Goal: Task Accomplishment & Management: Complete application form

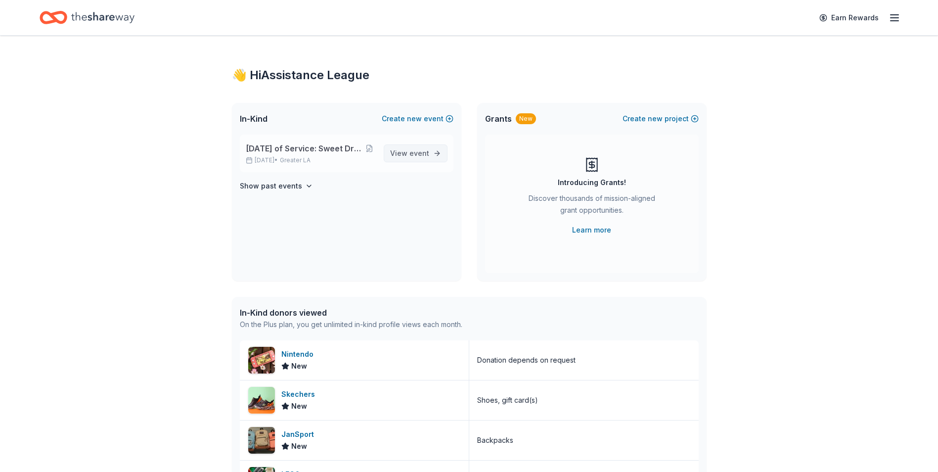
click at [424, 159] on span "View event" at bounding box center [409, 153] width 39 height 12
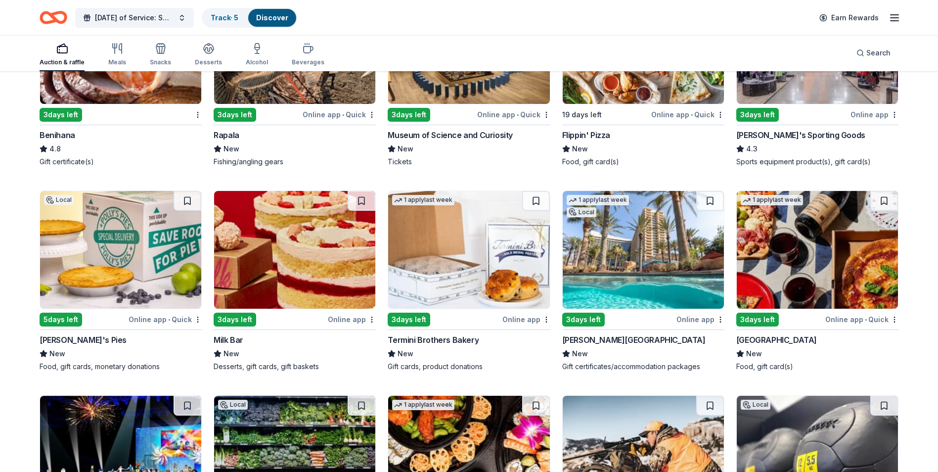
scroll to position [4054, 0]
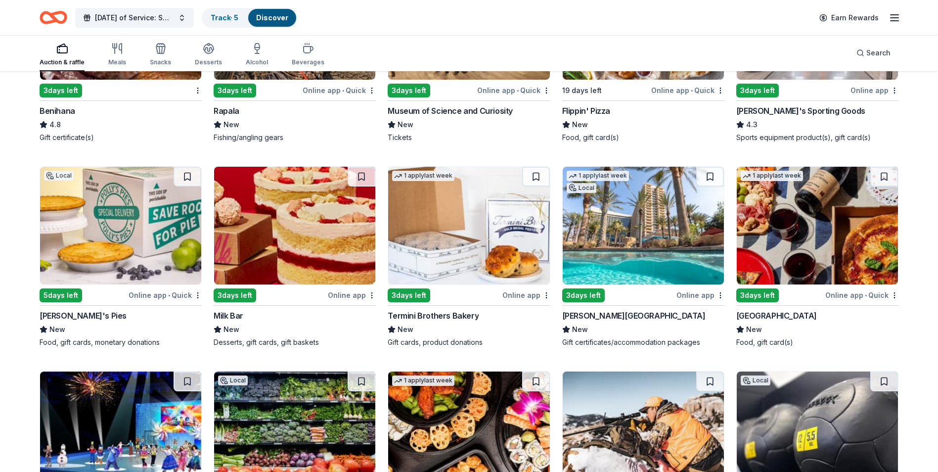
click at [286, 282] on img at bounding box center [294, 226] width 161 height 118
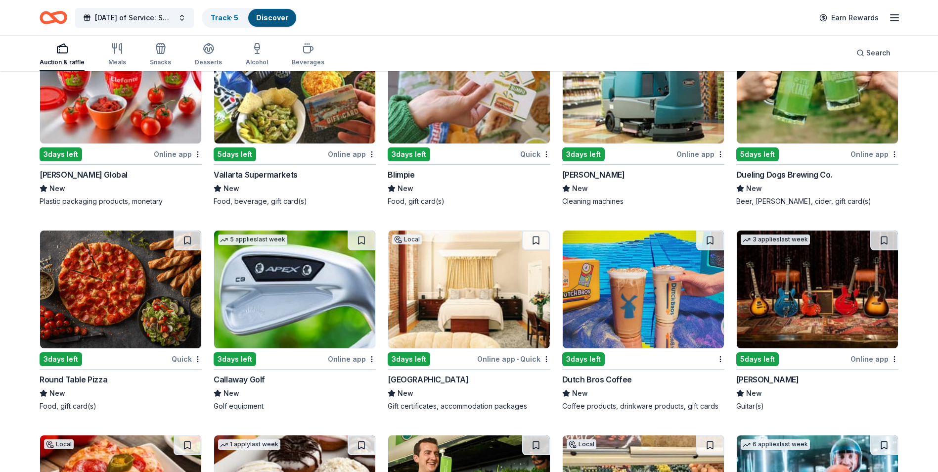
scroll to position [4982, 0]
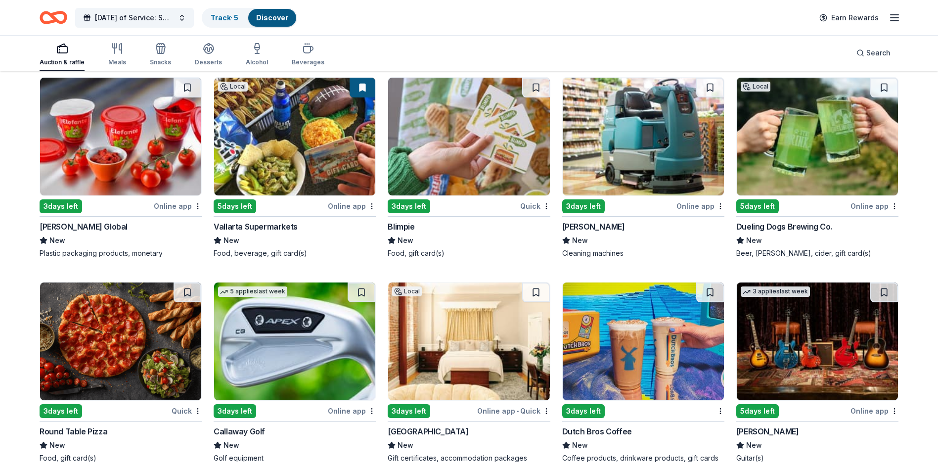
click at [312, 187] on img at bounding box center [294, 137] width 161 height 118
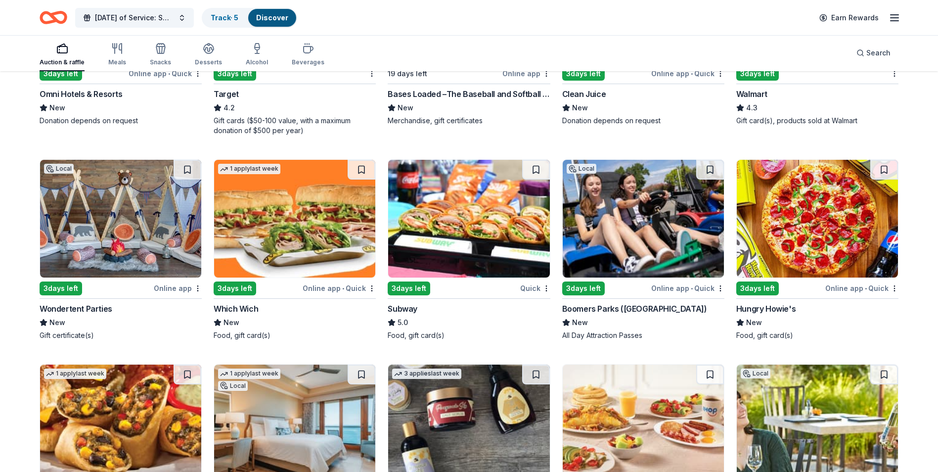
scroll to position [5993, 0]
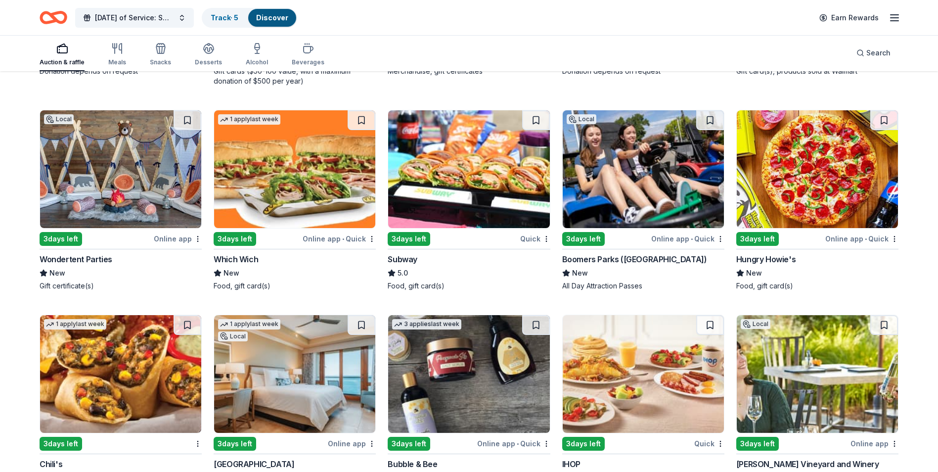
click at [341, 211] on img at bounding box center [294, 169] width 161 height 118
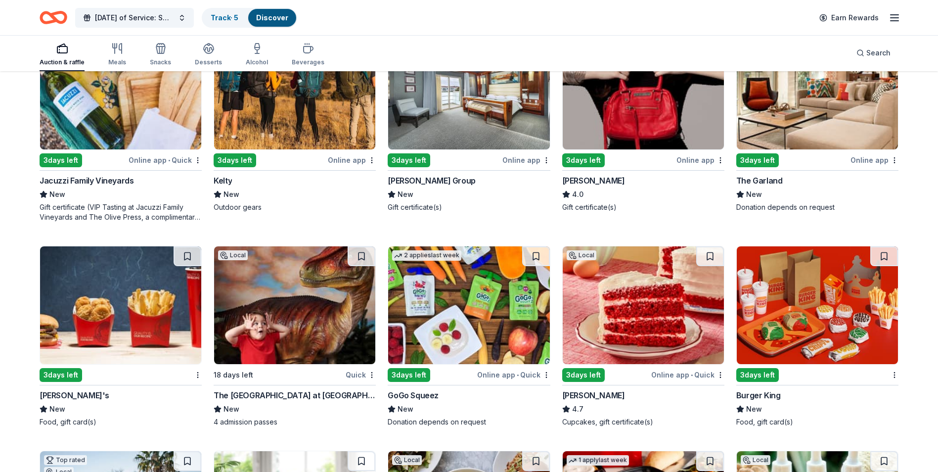
scroll to position [6750, 0]
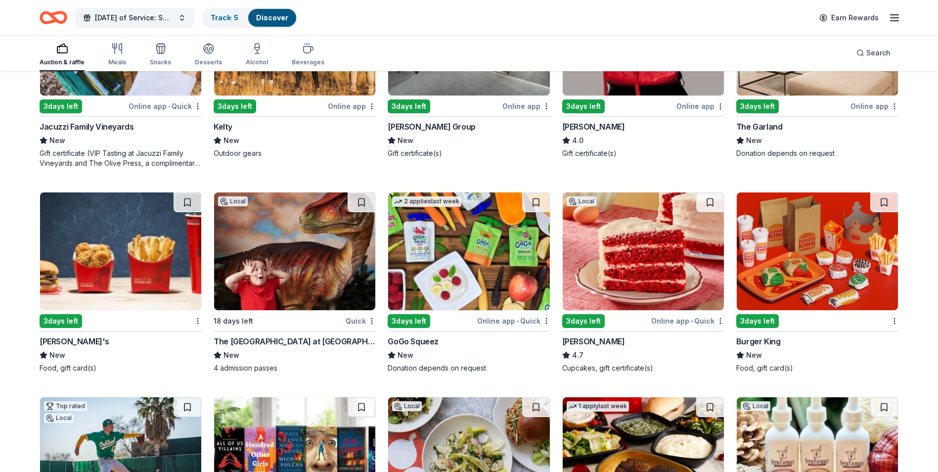
click at [814, 310] on img at bounding box center [817, 251] width 161 height 118
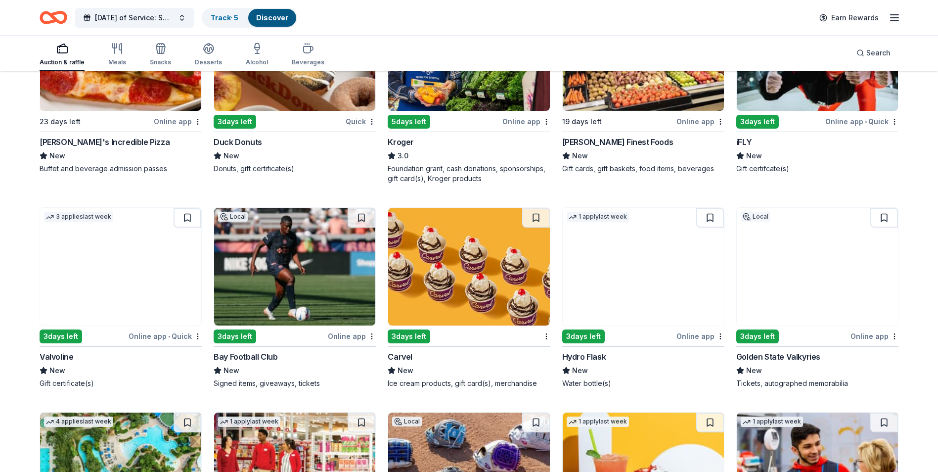
scroll to position [5266, 0]
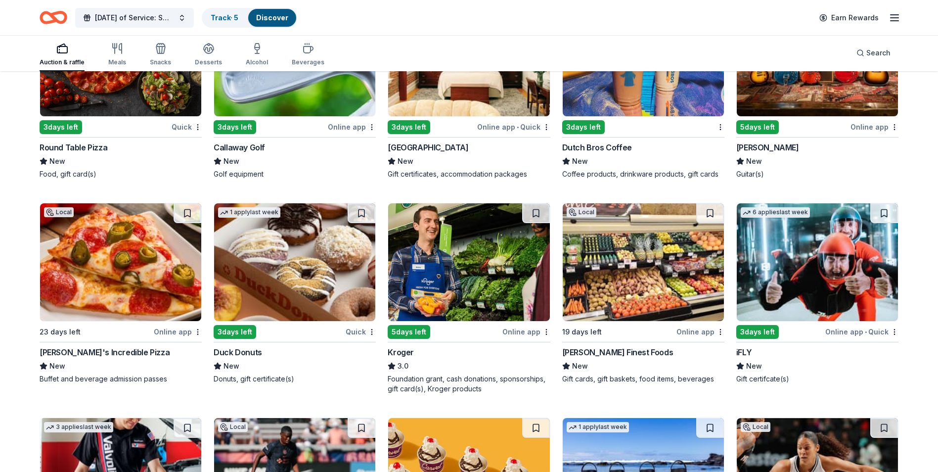
click at [507, 291] on img at bounding box center [468, 262] width 161 height 118
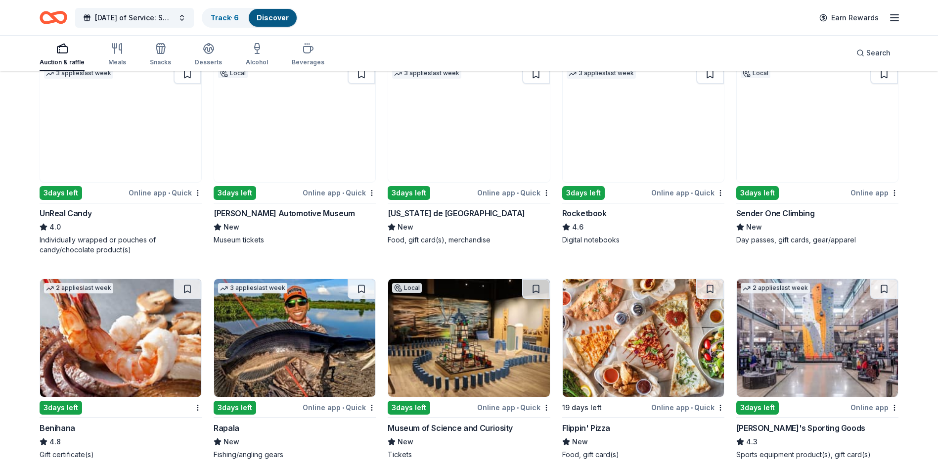
scroll to position [3733, 0]
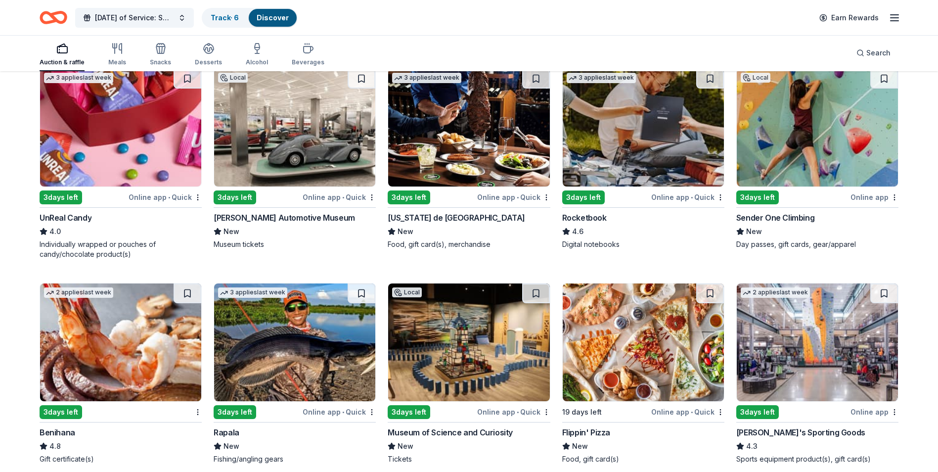
click at [858, 368] on img at bounding box center [817, 342] width 161 height 118
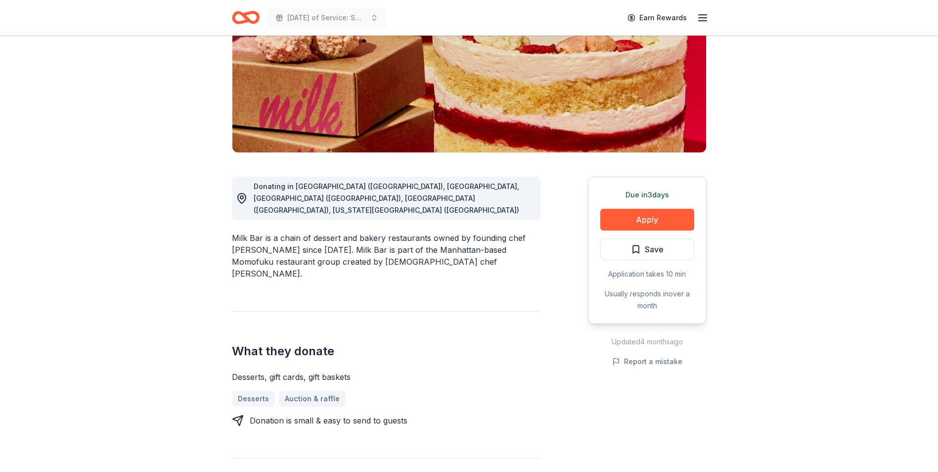
scroll to position [148, 0]
click at [641, 213] on button "Apply" at bounding box center [647, 219] width 94 height 22
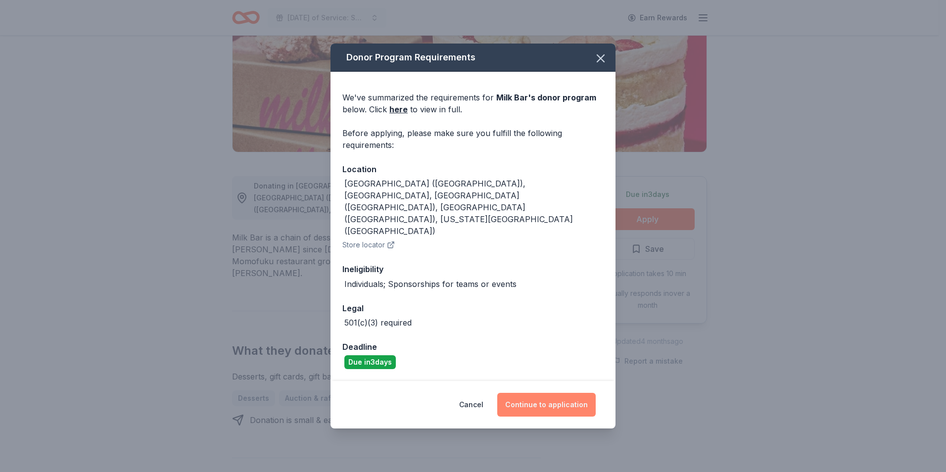
click at [568, 393] on button "Continue to application" at bounding box center [546, 405] width 98 height 24
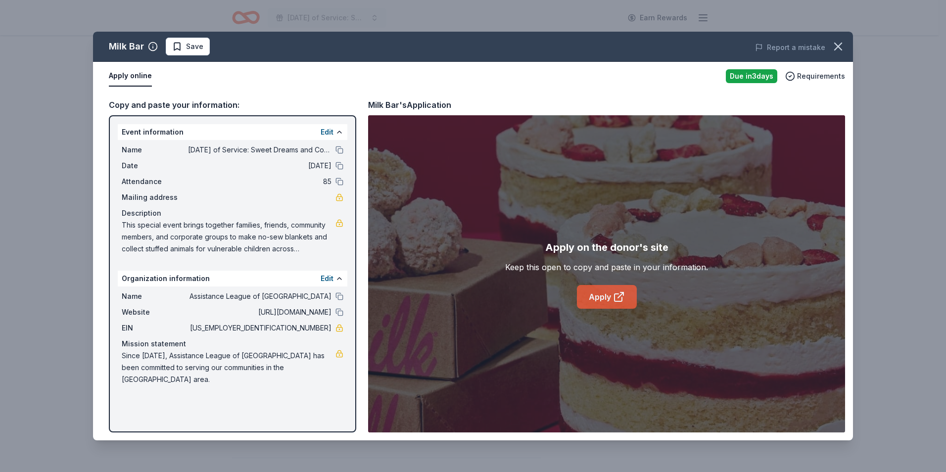
click at [607, 306] on link "Apply" at bounding box center [607, 297] width 60 height 24
click at [842, 48] on icon "button" at bounding box center [838, 47] width 14 height 14
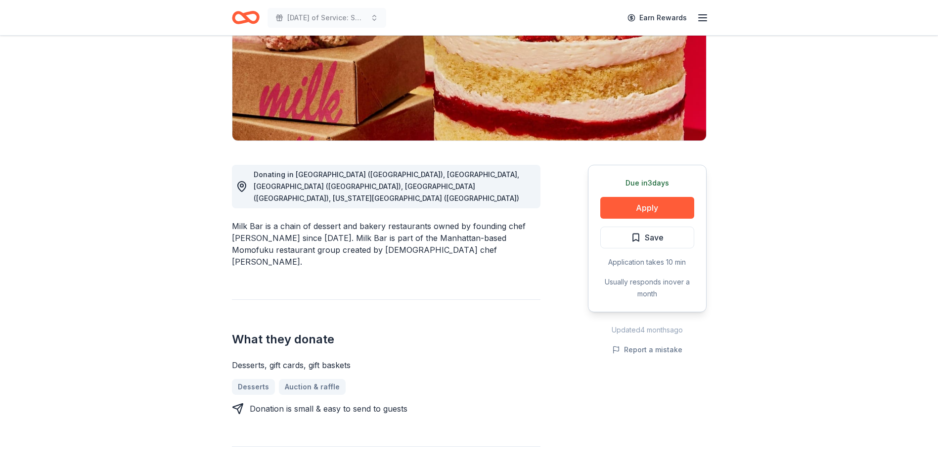
scroll to position [99, 0]
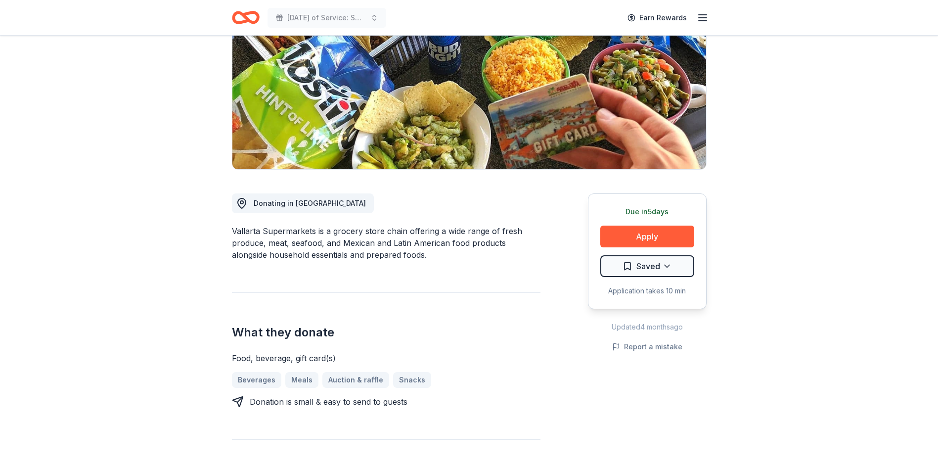
scroll to position [148, 0]
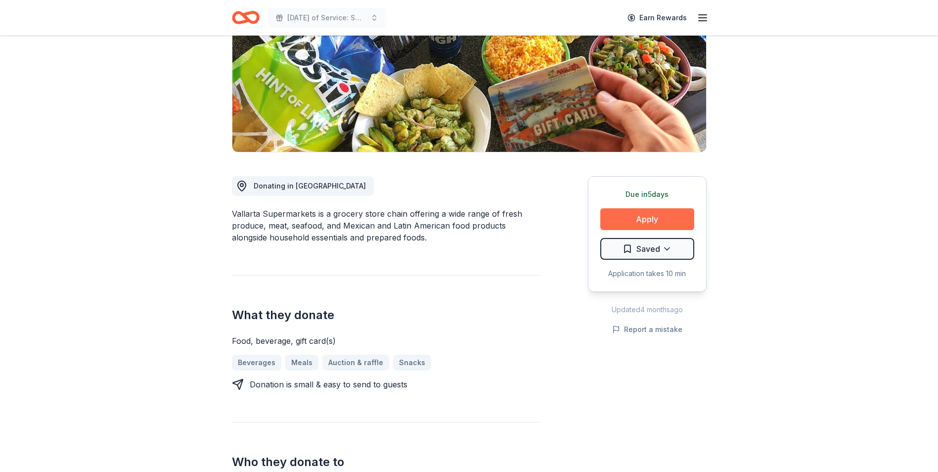
click at [666, 226] on button "Apply" at bounding box center [647, 219] width 94 height 22
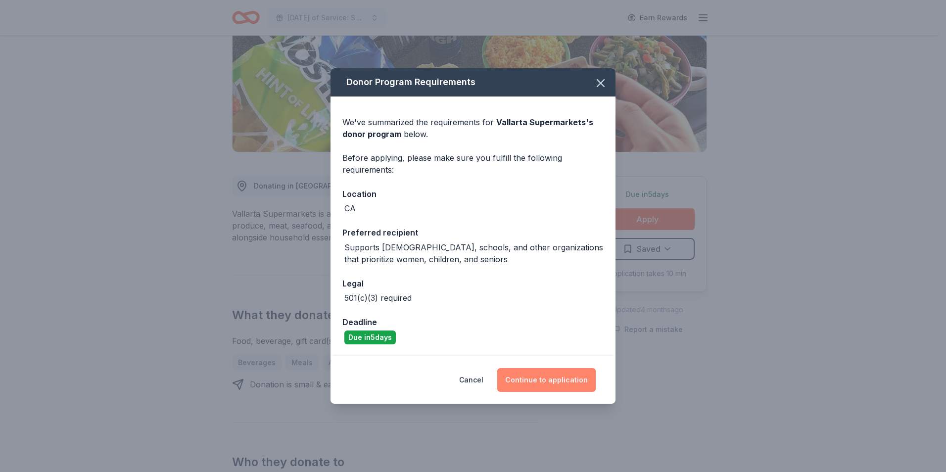
click at [548, 379] on button "Continue to application" at bounding box center [546, 380] width 98 height 24
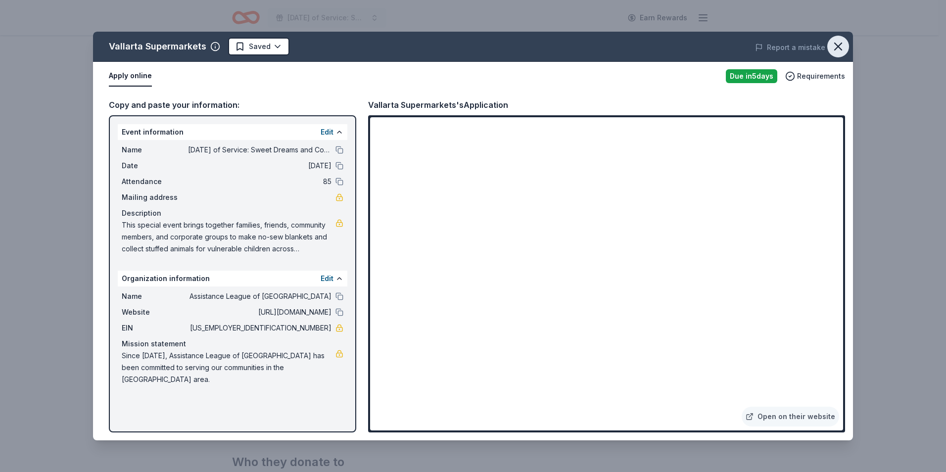
click at [843, 42] on icon "button" at bounding box center [838, 47] width 14 height 14
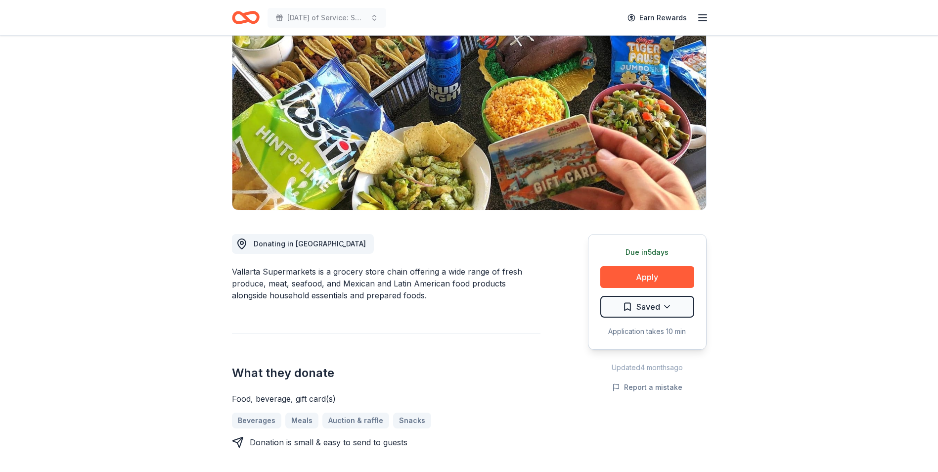
scroll to position [0, 0]
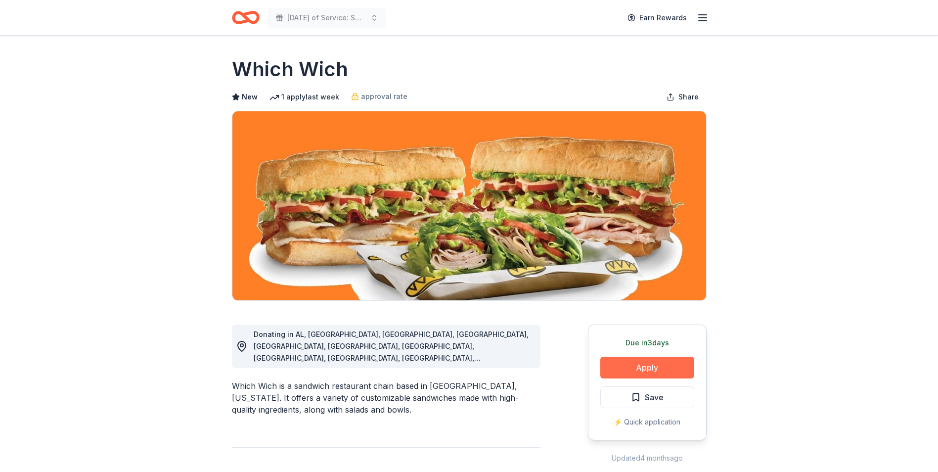
click at [646, 366] on button "Apply" at bounding box center [647, 368] width 94 height 22
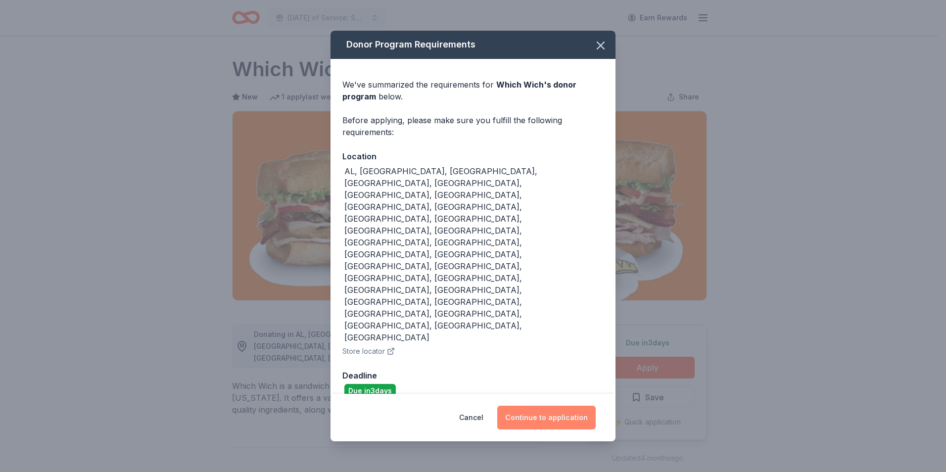
click at [583, 406] on button "Continue to application" at bounding box center [546, 418] width 98 height 24
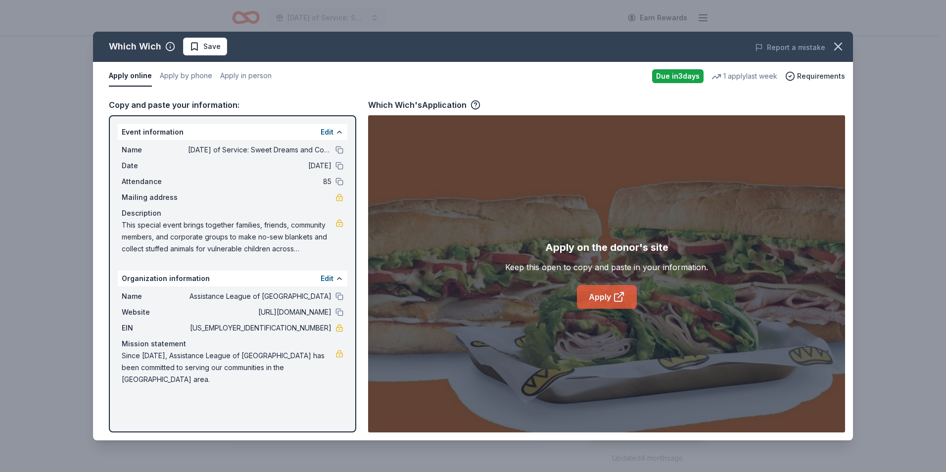
click at [601, 298] on link "Apply" at bounding box center [607, 297] width 60 height 24
click at [835, 47] on icon "button" at bounding box center [838, 47] width 14 height 14
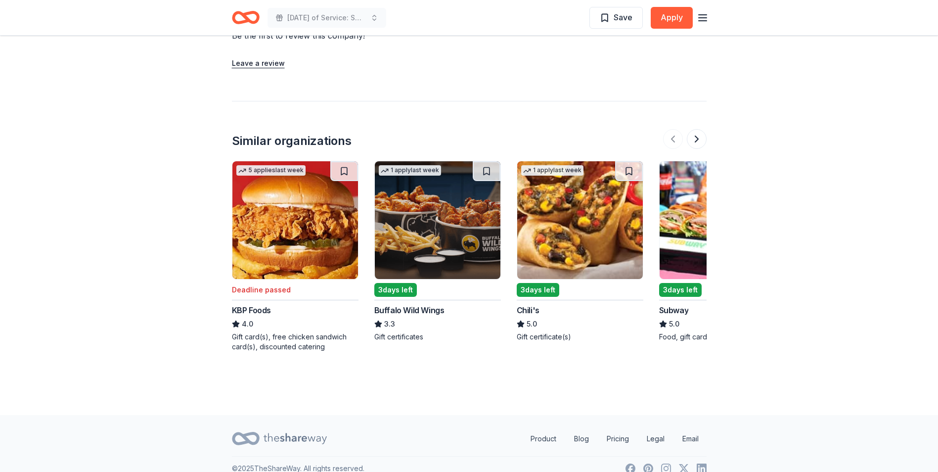
scroll to position [933, 0]
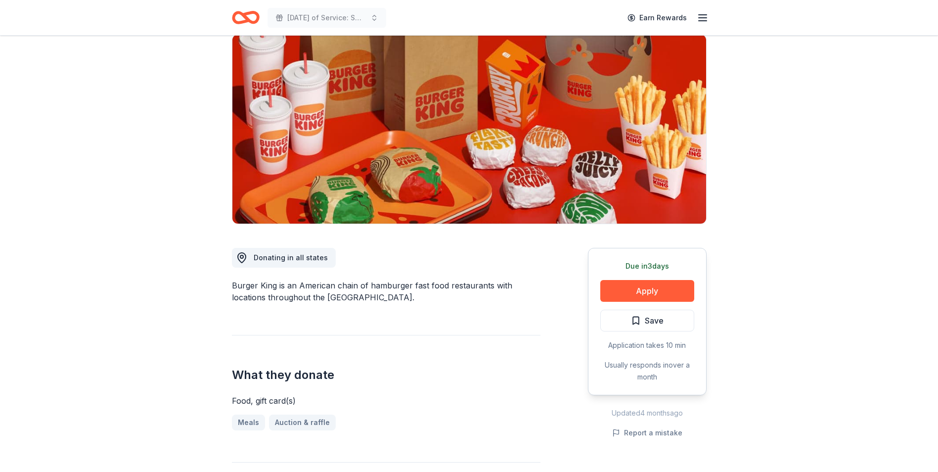
scroll to position [99, 0]
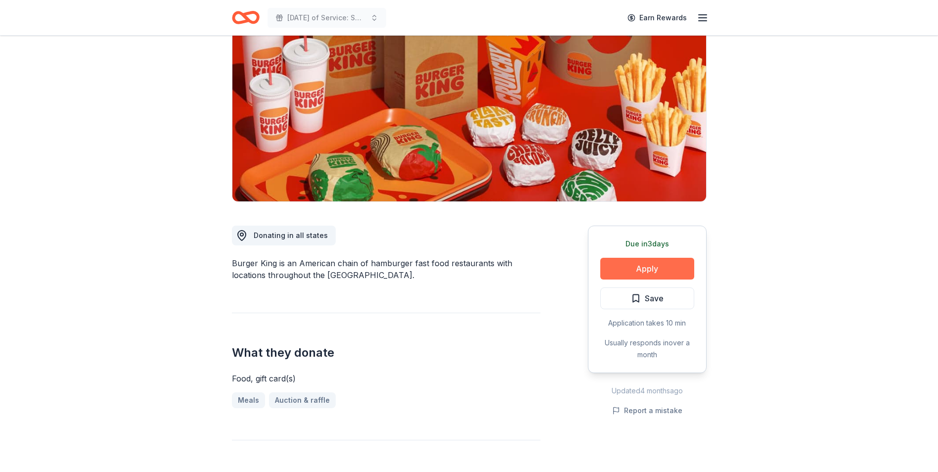
click at [615, 268] on button "Apply" at bounding box center [647, 269] width 94 height 22
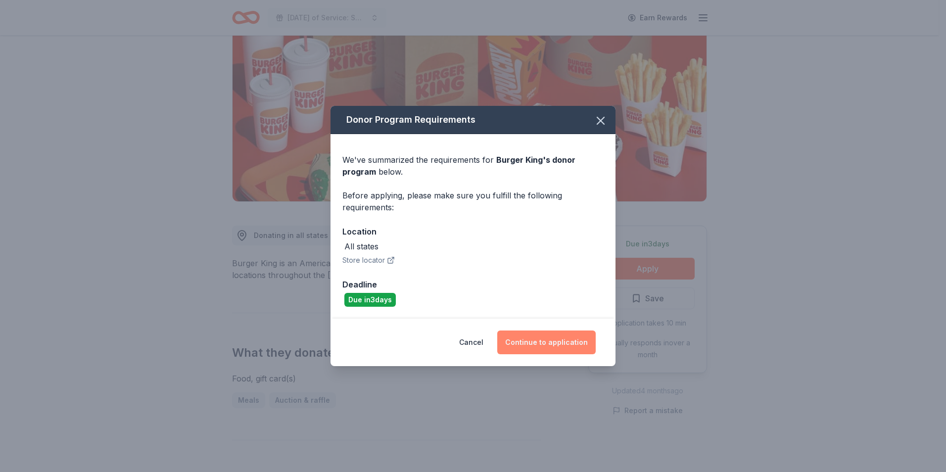
click at [559, 346] on button "Continue to application" at bounding box center [546, 342] width 98 height 24
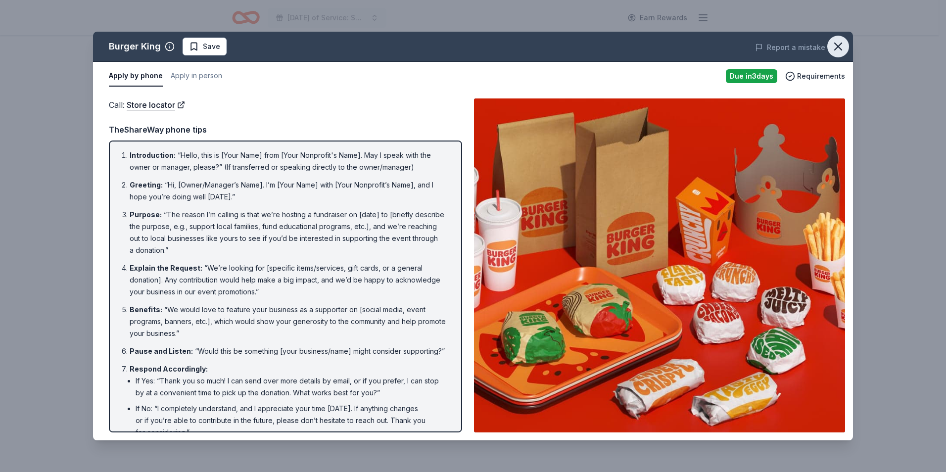
click at [835, 41] on icon "button" at bounding box center [838, 47] width 14 height 14
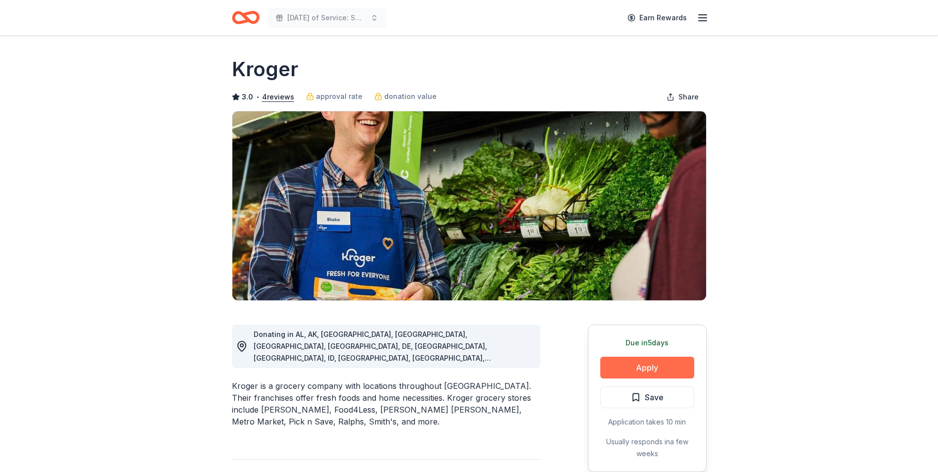
click at [647, 366] on button "Apply" at bounding box center [647, 368] width 94 height 22
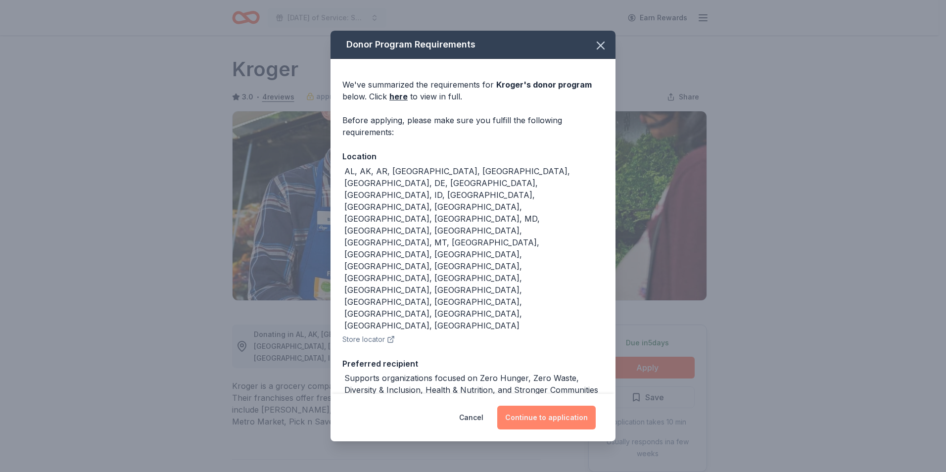
click at [574, 406] on button "Continue to application" at bounding box center [546, 418] width 98 height 24
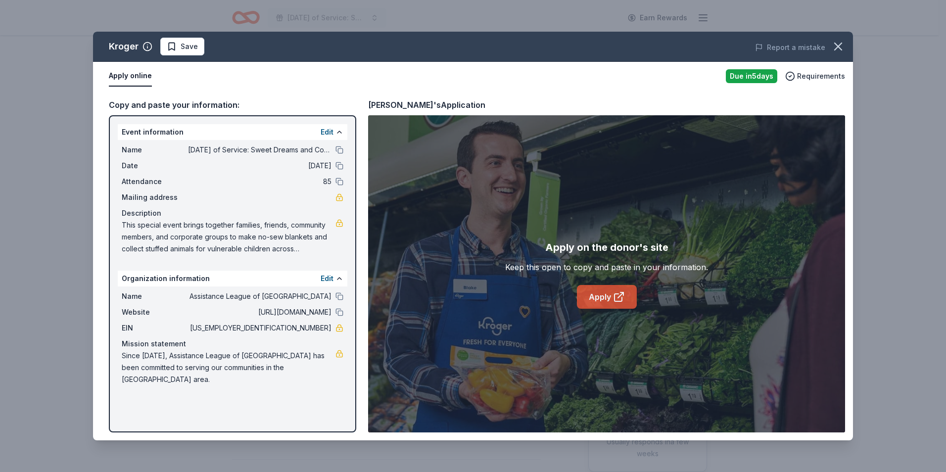
click at [613, 299] on icon at bounding box center [619, 297] width 12 height 12
click at [843, 45] on icon "button" at bounding box center [838, 47] width 14 height 14
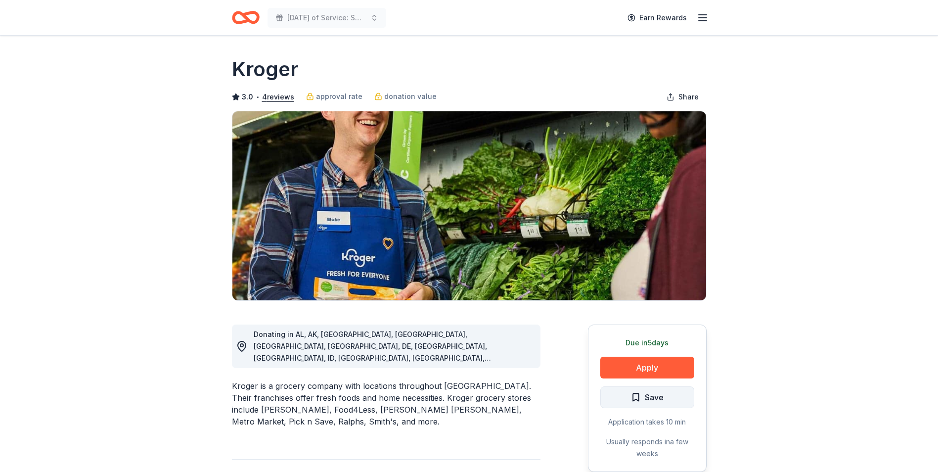
click at [652, 402] on span "Save" at bounding box center [654, 397] width 19 height 13
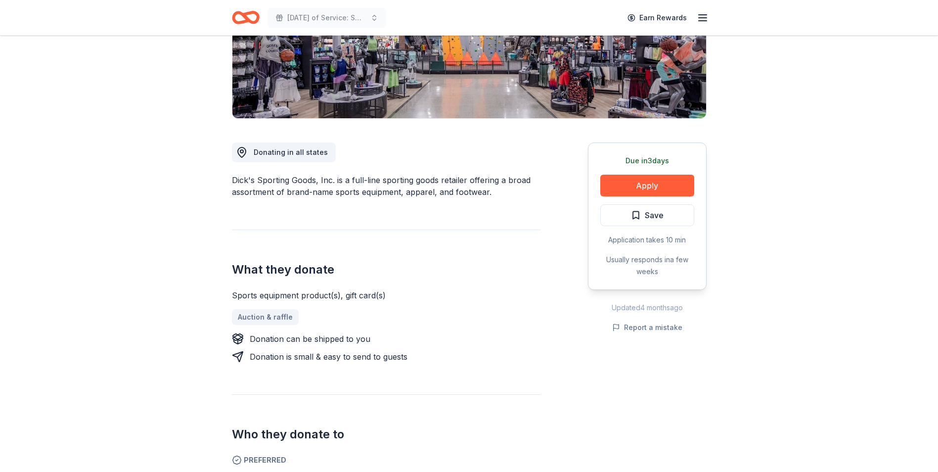
scroll to position [198, 0]
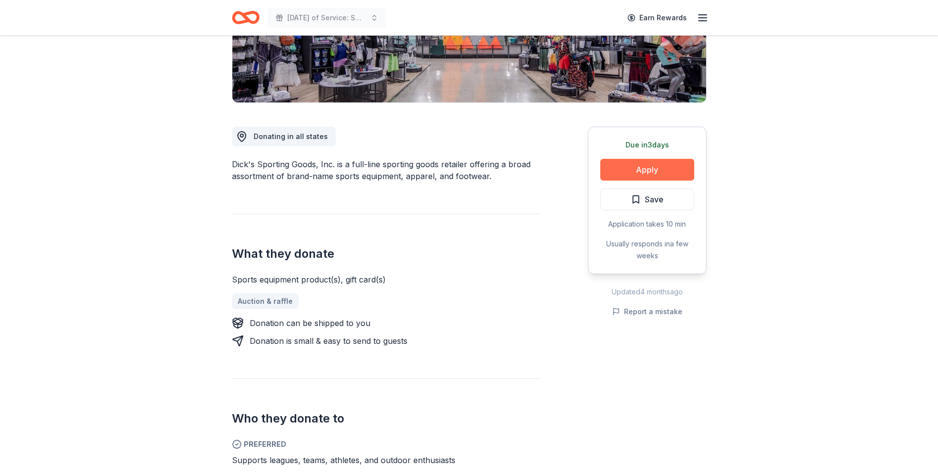
click at [615, 175] on button "Apply" at bounding box center [647, 170] width 94 height 22
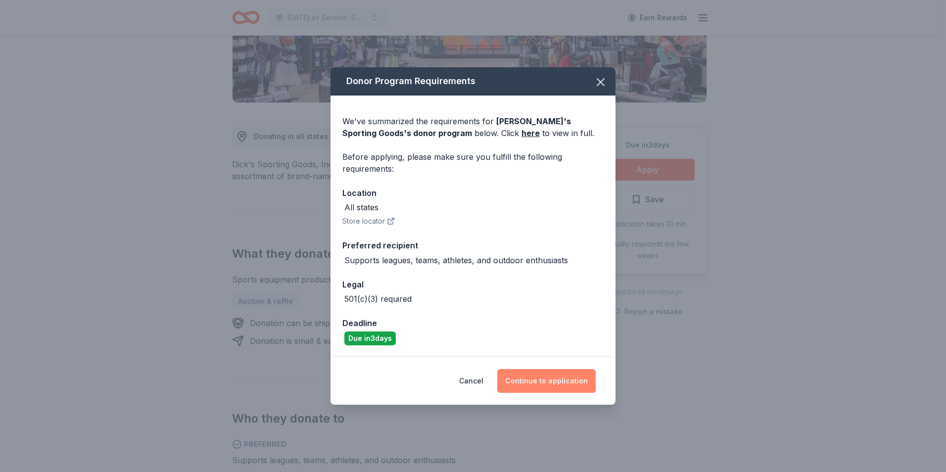
click at [544, 382] on button "Continue to application" at bounding box center [546, 381] width 98 height 24
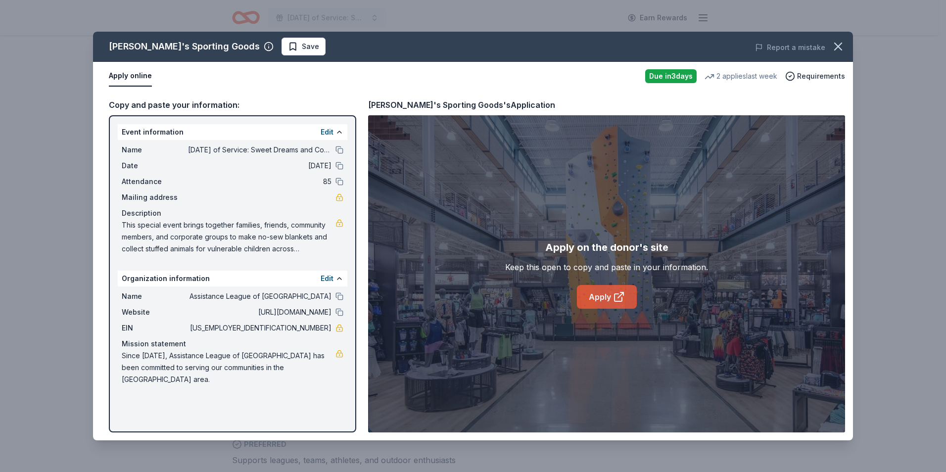
click at [590, 295] on link "Apply" at bounding box center [607, 297] width 60 height 24
click at [836, 43] on icon "button" at bounding box center [838, 47] width 14 height 14
